Goal: Task Accomplishment & Management: Complete application form

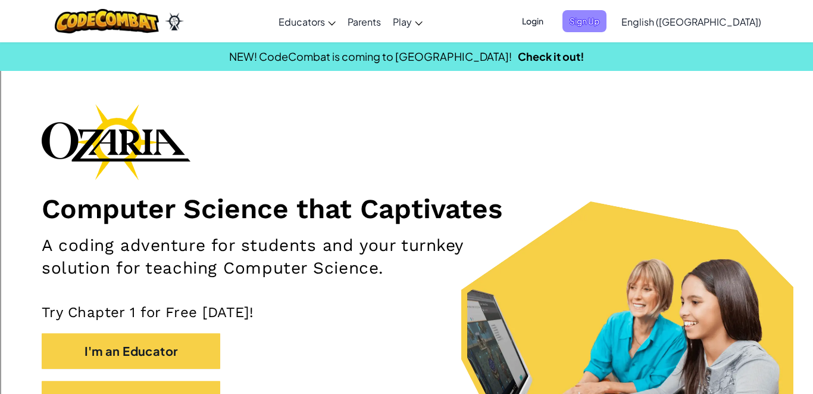
click at [607, 23] on span "Sign Up" at bounding box center [585, 21] width 44 height 22
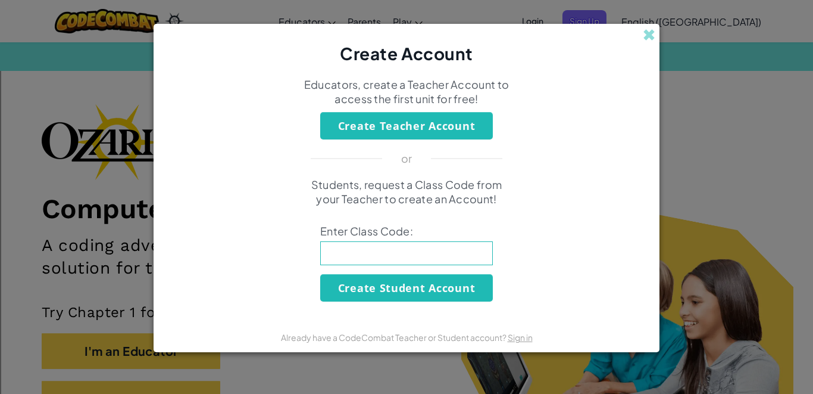
click at [363, 257] on input at bounding box center [406, 253] width 173 height 24
click at [345, 255] on input "Sellfind" at bounding box center [406, 253] width 173 height 24
click at [404, 257] on input "SellFind" at bounding box center [406, 253] width 173 height 24
type input "SellFindCity"
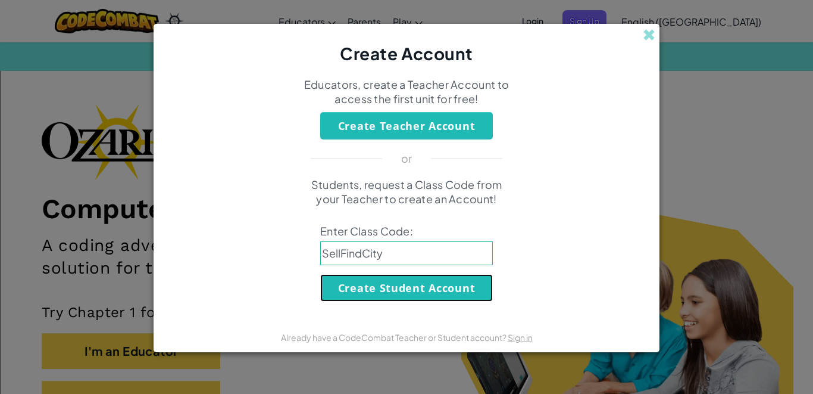
click at [367, 286] on button "Create Student Account" at bounding box center [406, 287] width 173 height 27
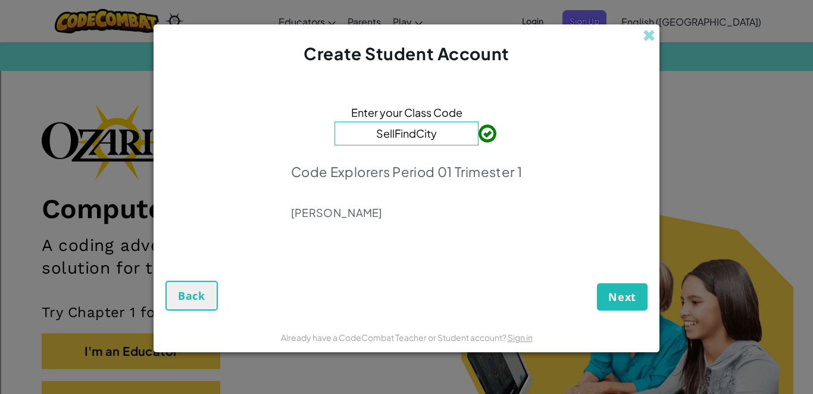
click at [453, 136] on input "SellFindCity" at bounding box center [407, 133] width 144 height 24
click at [611, 304] on button "Next" at bounding box center [622, 296] width 51 height 27
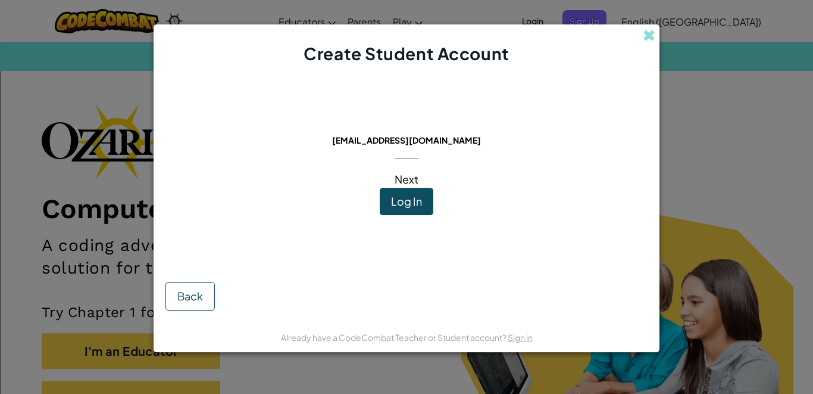
click at [342, 154] on div "This email is already in use: [EMAIL_ADDRESS][DOMAIN_NAME] Next Log In" at bounding box center [407, 165] width 168 height 177
click at [199, 289] on span "Back" at bounding box center [190, 296] width 26 height 14
click at [400, 202] on span "Log In" at bounding box center [406, 201] width 31 height 14
